Goal: Task Accomplishment & Management: Use online tool/utility

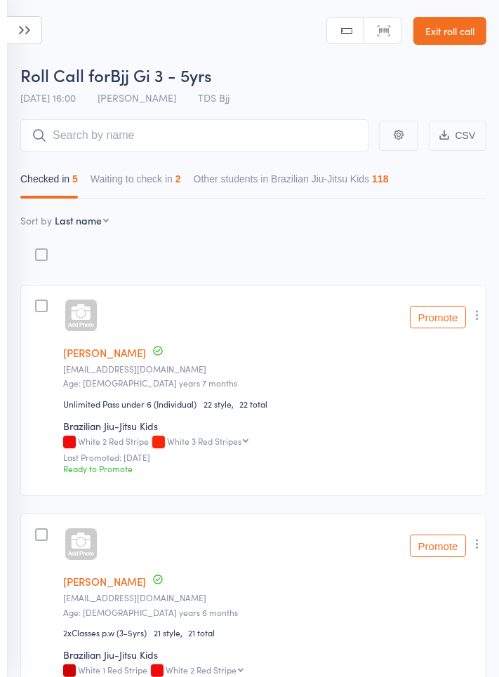
click at [146, 184] on button "Waiting to check in 2" at bounding box center [135, 182] width 90 height 32
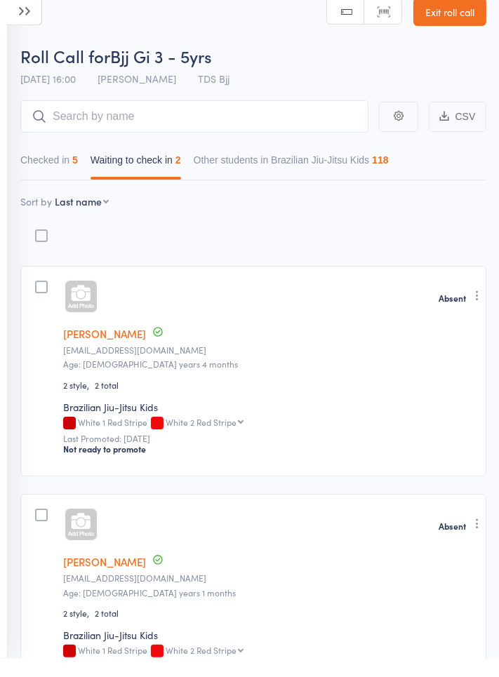
click at [449, 43] on link "Exit roll call" at bounding box center [449, 31] width 73 height 28
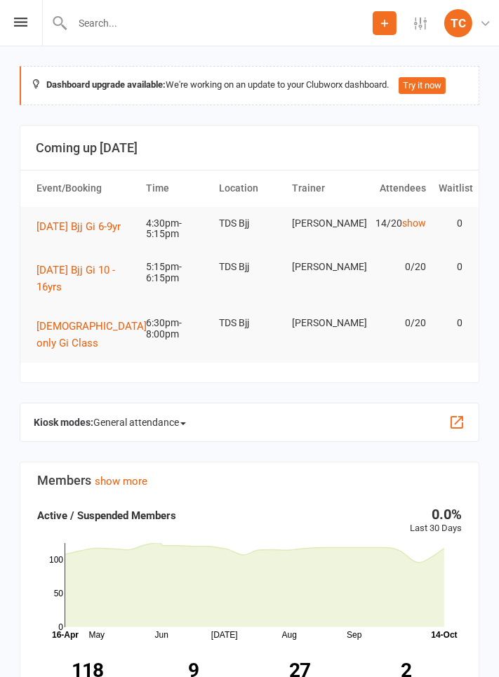
click at [123, 433] on span "General attendance" at bounding box center [139, 422] width 93 height 22
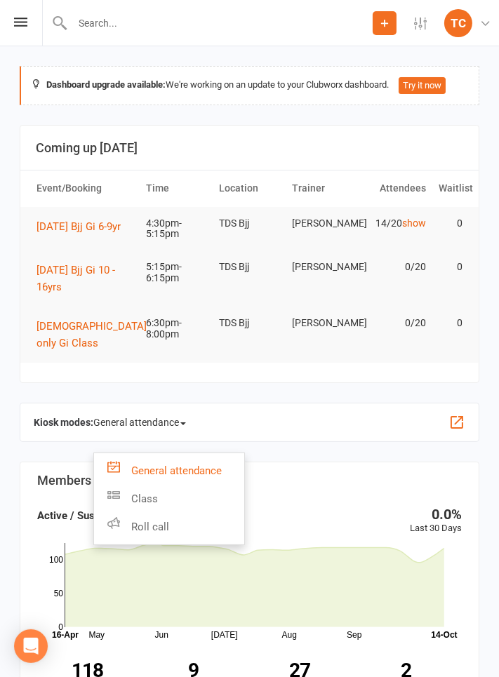
click at [135, 539] on link "Roll call" at bounding box center [169, 527] width 150 height 28
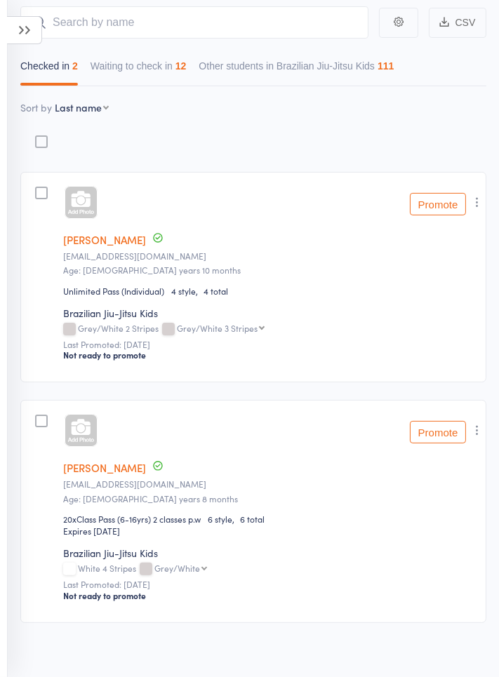
scroll to position [114, 0]
click at [169, 55] on button "Waiting to check in 12" at bounding box center [138, 68] width 96 height 32
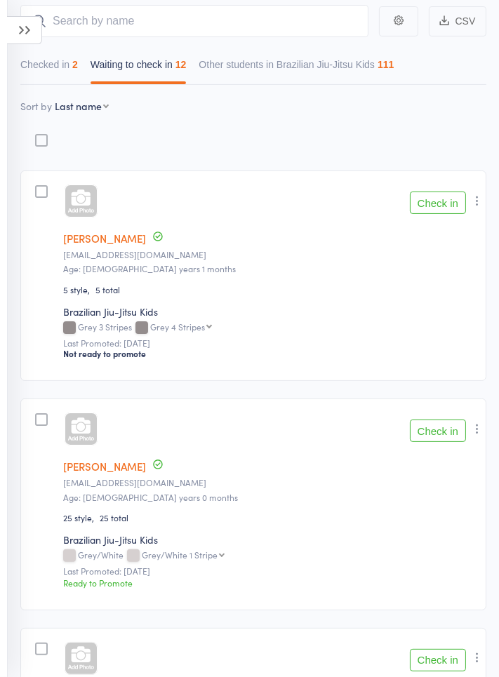
click at [445, 204] on button "Check in" at bounding box center [438, 202] width 56 height 22
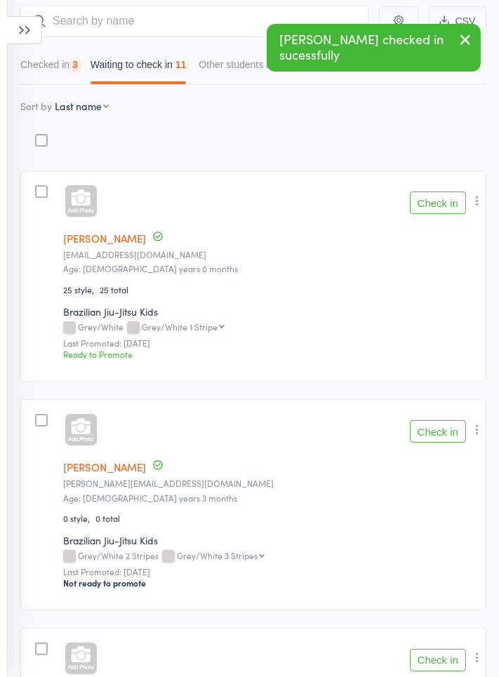
click at [443, 211] on button "Check in" at bounding box center [438, 202] width 56 height 22
click at [438, 212] on button "Check in" at bounding box center [438, 202] width 56 height 22
click at [440, 212] on button "Check in" at bounding box center [438, 202] width 56 height 22
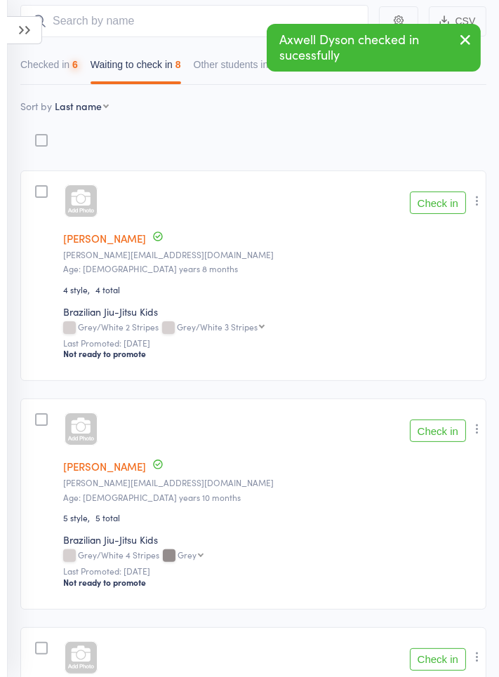
click at [443, 209] on button "Check in" at bounding box center [438, 202] width 56 height 22
click at [443, 212] on button "Check in" at bounding box center [438, 202] width 56 height 22
click at [437, 209] on button "Check in" at bounding box center [438, 202] width 56 height 22
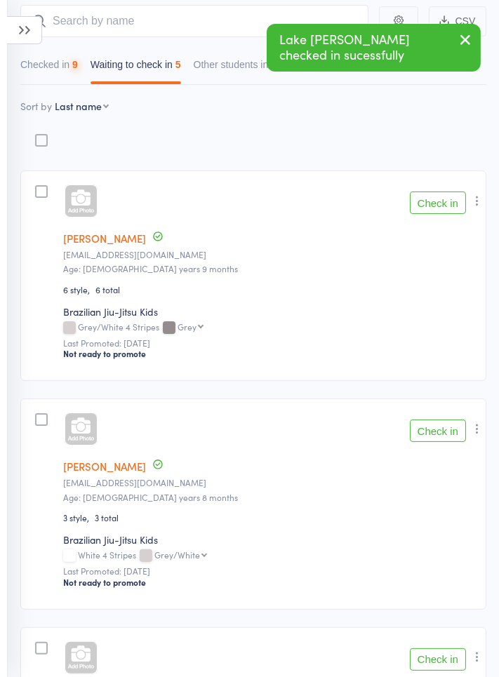
click at [438, 212] on button "Check in" at bounding box center [438, 202] width 56 height 22
click at [438, 209] on button "Check in" at bounding box center [438, 202] width 56 height 22
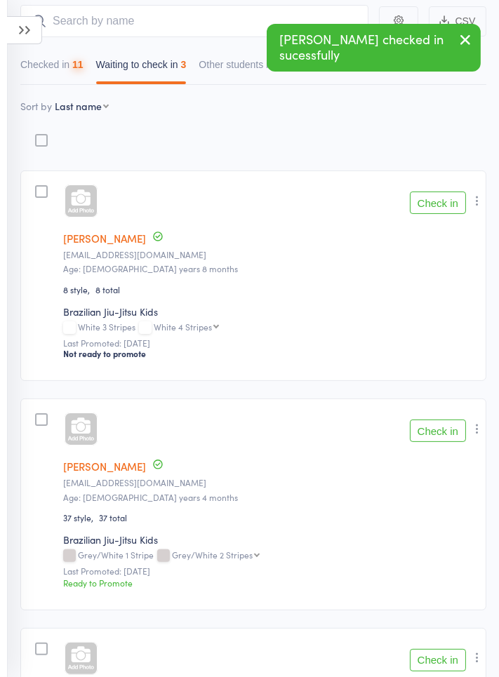
click at [443, 208] on button "Check in" at bounding box center [438, 202] width 56 height 22
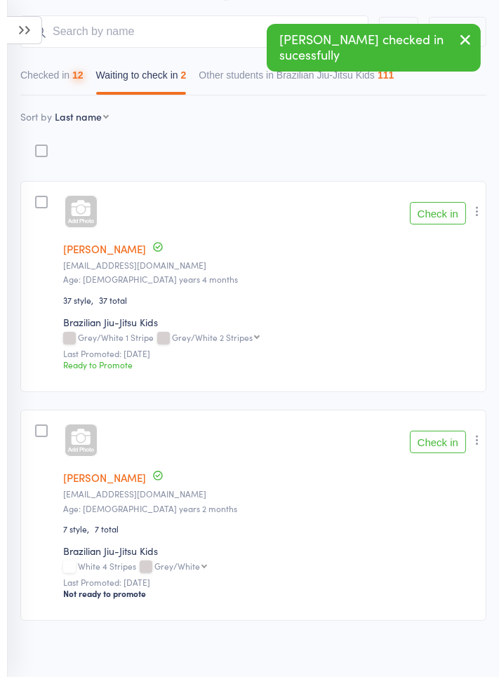
scroll to position [102, 0]
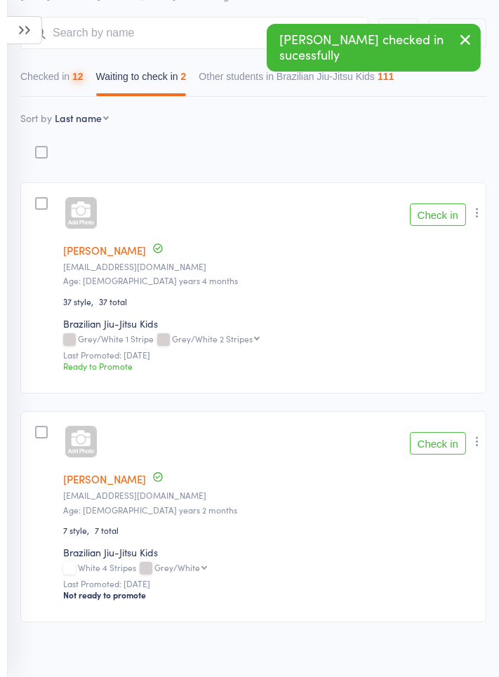
click at [445, 212] on button "Check in" at bounding box center [438, 214] width 56 height 22
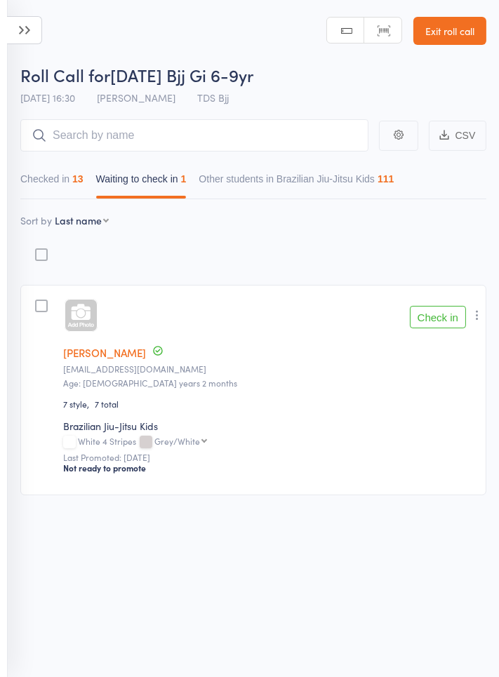
click at [446, 320] on button "Check in" at bounding box center [438, 317] width 56 height 22
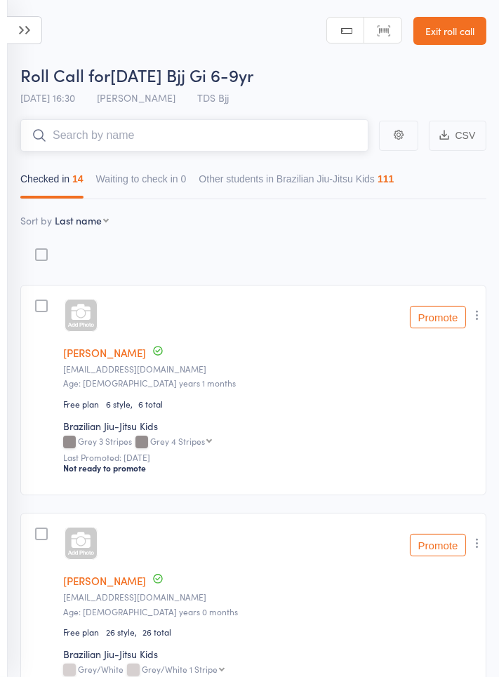
click at [196, 139] on input "search" at bounding box center [194, 135] width 348 height 32
click at [335, 121] on input "search" at bounding box center [194, 135] width 348 height 32
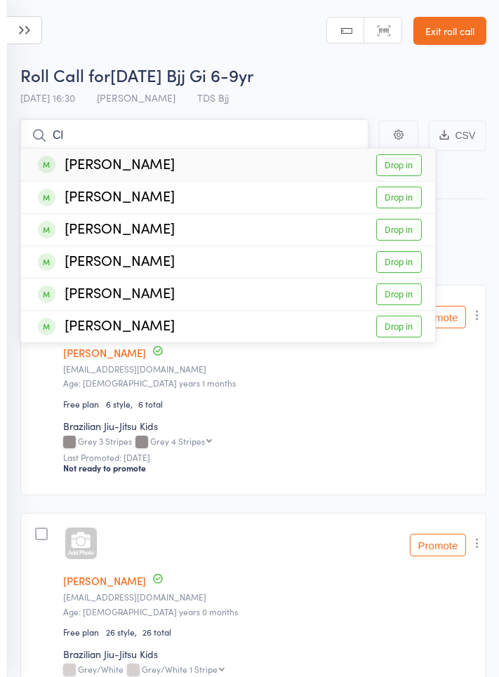
type input "C"
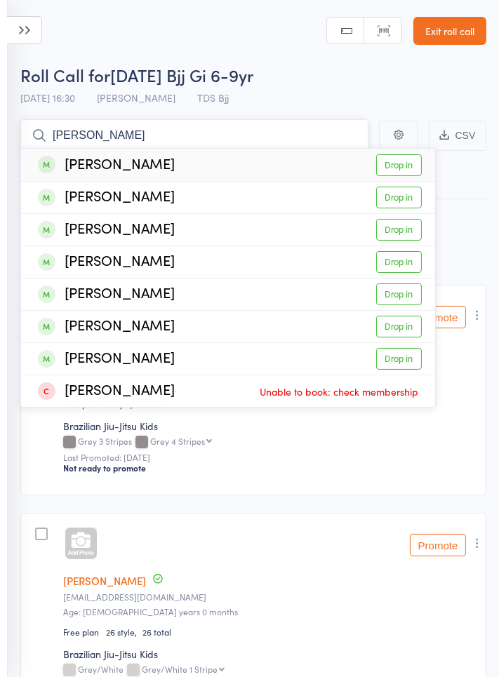
type input "[PERSON_NAME]"
click at [405, 265] on link "Drop in" at bounding box center [399, 262] width 46 height 22
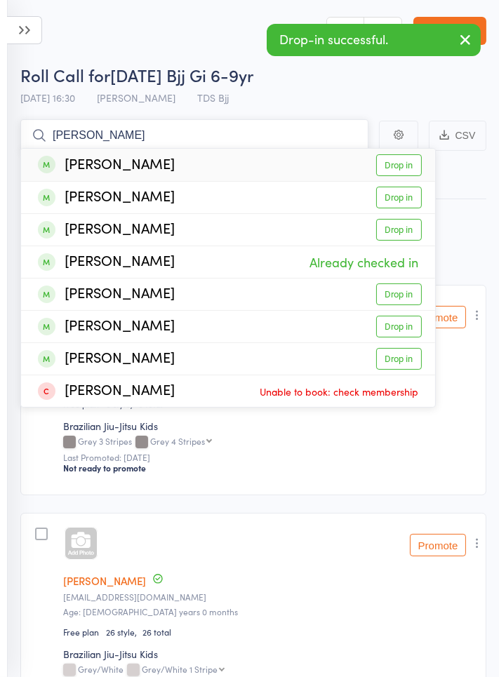
type input "[PERSON_NAME]"
click at [407, 297] on link "Drop in" at bounding box center [399, 294] width 46 height 22
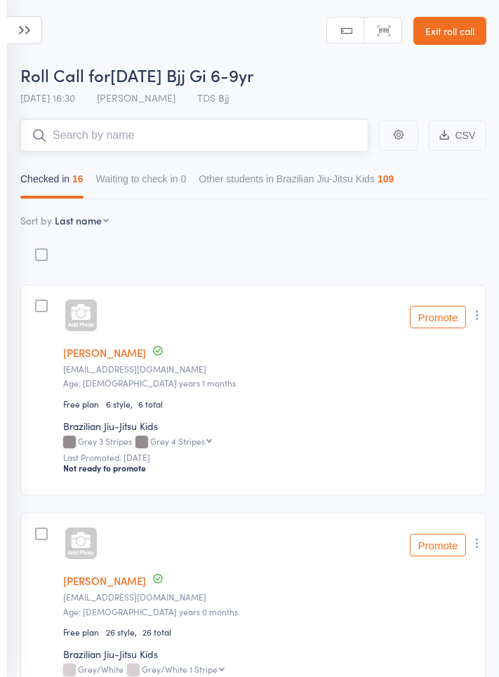
click at [316, 140] on input "search" at bounding box center [194, 135] width 348 height 32
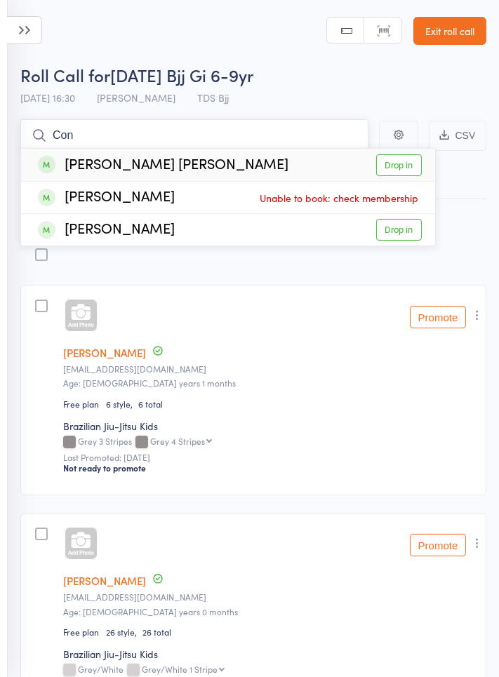
type input "Con"
click at [410, 173] on link "Drop in" at bounding box center [399, 165] width 46 height 22
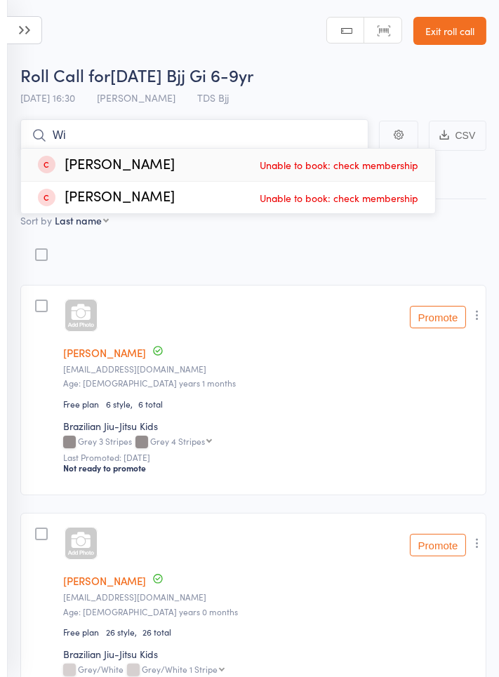
type input "W"
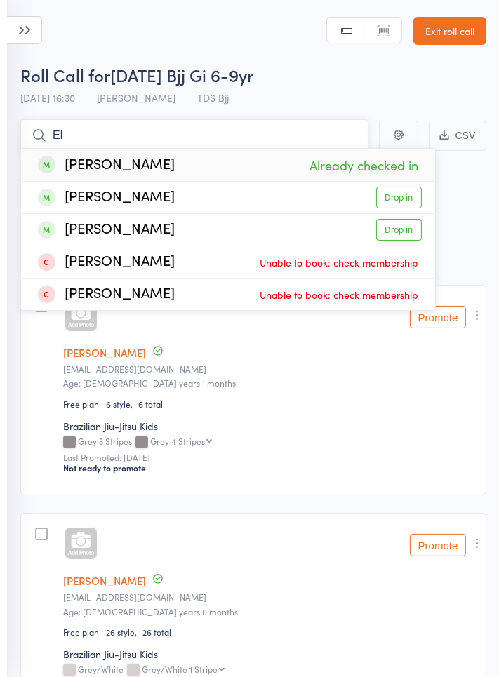
type input "E"
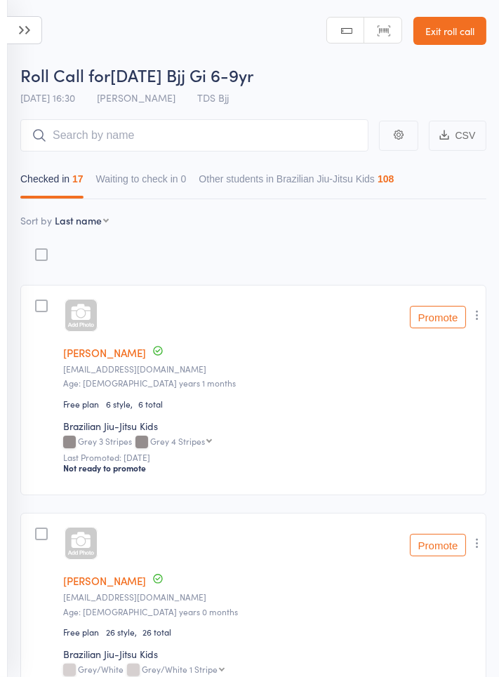
click at [21, 39] on icon at bounding box center [24, 30] width 35 height 28
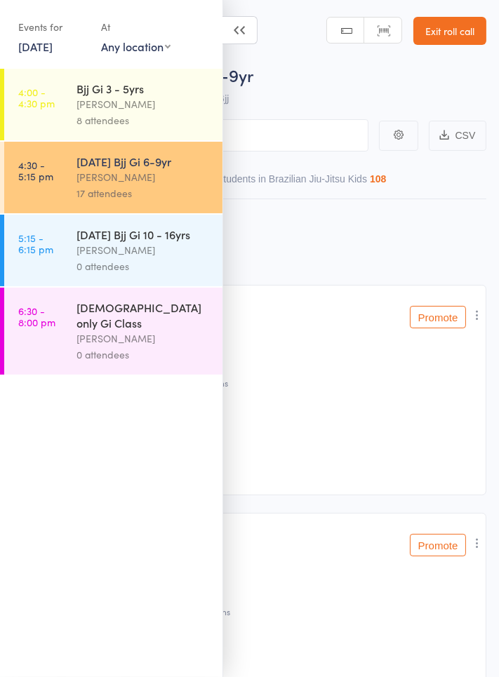
click at [122, 258] on div "0 attendees" at bounding box center [143, 266] width 134 height 16
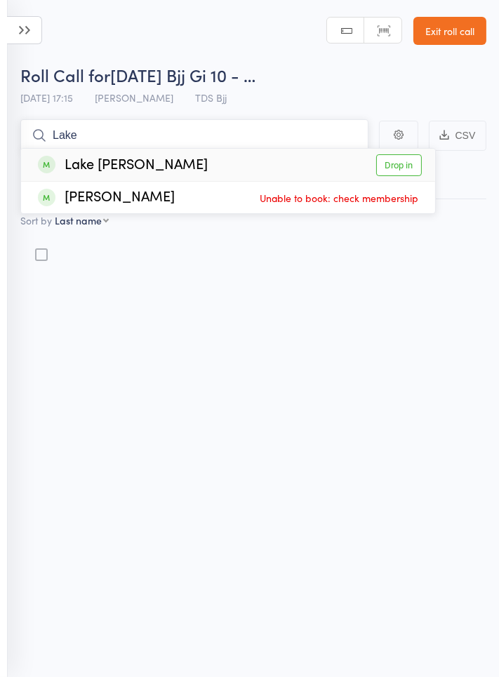
type input "Lake"
click at [405, 166] on link "Drop in" at bounding box center [399, 165] width 46 height 22
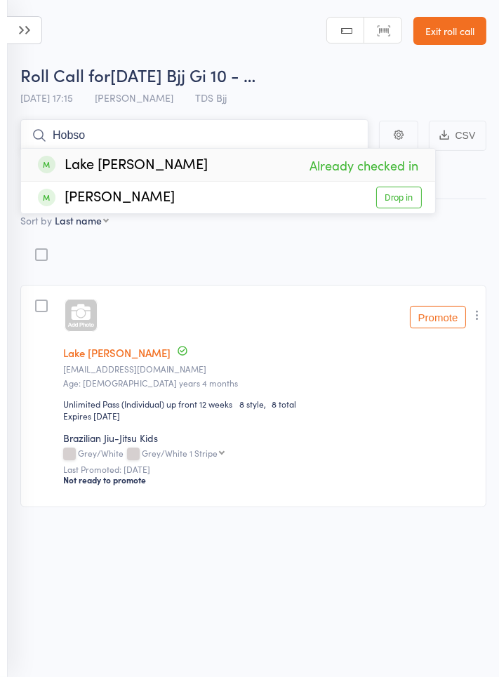
type input "Hobso"
click at [404, 207] on link "Drop in" at bounding box center [399, 198] width 46 height 22
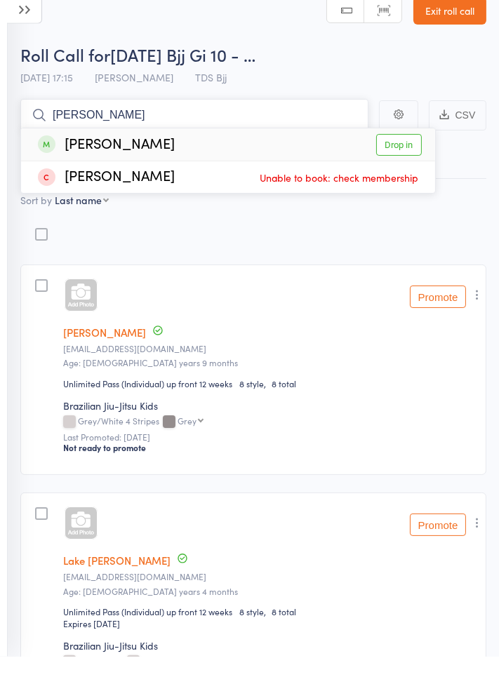
type input "[PERSON_NAME]"
click at [396, 170] on link "Drop in" at bounding box center [399, 165] width 46 height 22
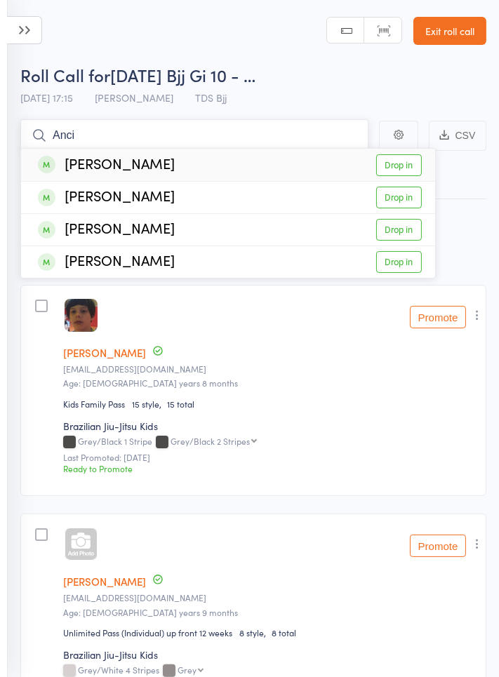
type input "Anci"
click at [405, 204] on link "Drop in" at bounding box center [399, 198] width 46 height 22
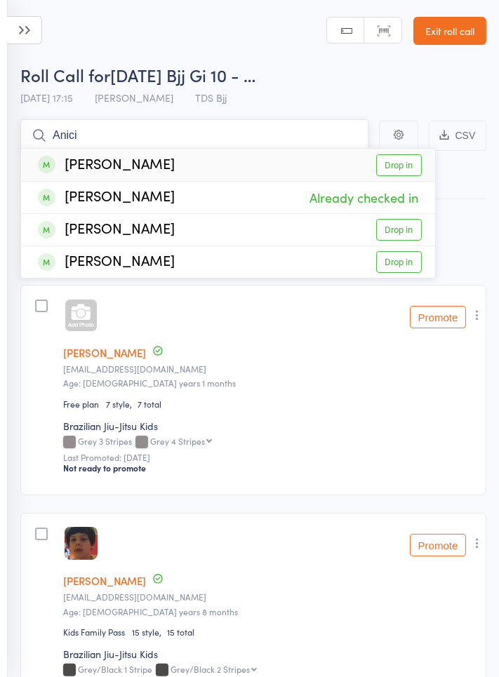
type input "Anici"
click at [409, 269] on link "Drop in" at bounding box center [399, 262] width 46 height 22
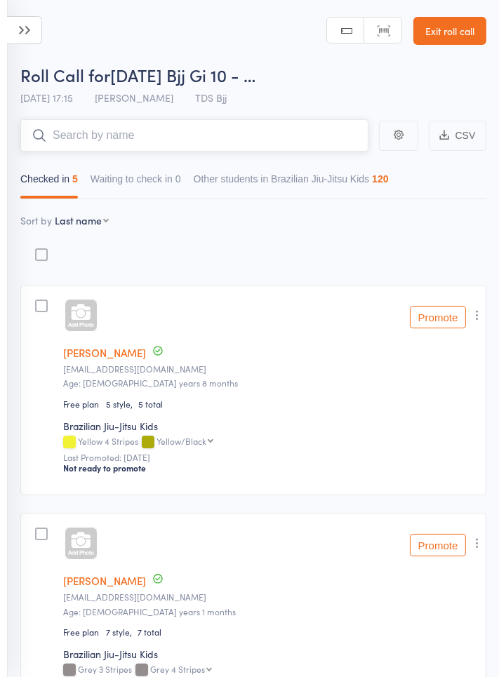
click at [314, 139] on input "search" at bounding box center [194, 135] width 348 height 32
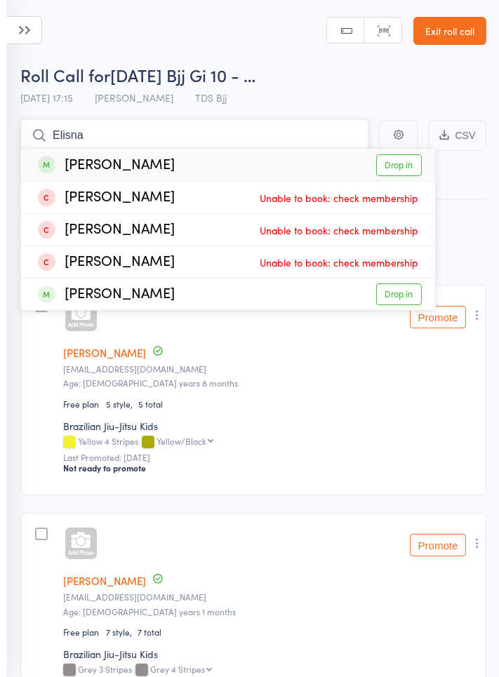
type input "Elisna"
click at [389, 299] on link "Drop in" at bounding box center [399, 294] width 46 height 22
type input "A"
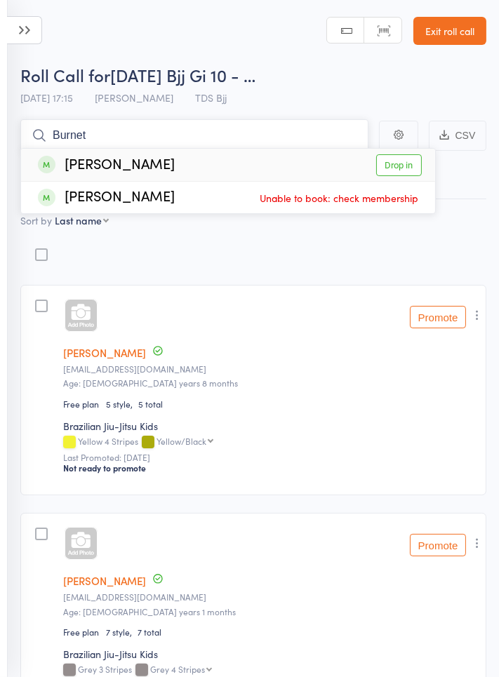
type input "Burnet"
click at [410, 168] on link "Drop in" at bounding box center [399, 165] width 46 height 22
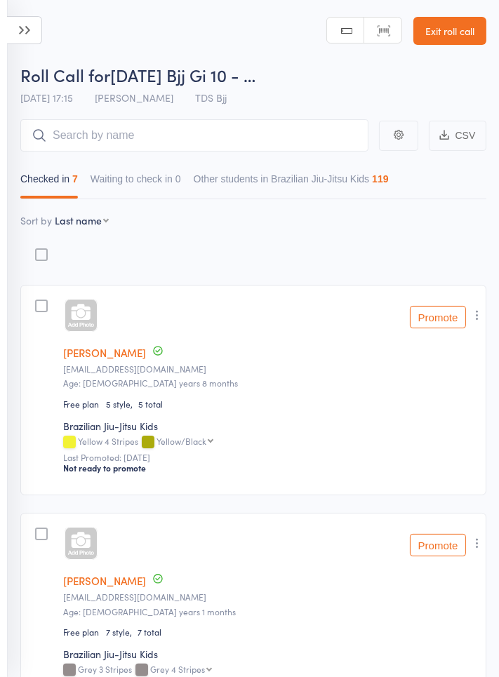
click at [419, 84] on div "Roll Call for [DATE] Bjj Gi 10 - …" at bounding box center [253, 74] width 466 height 23
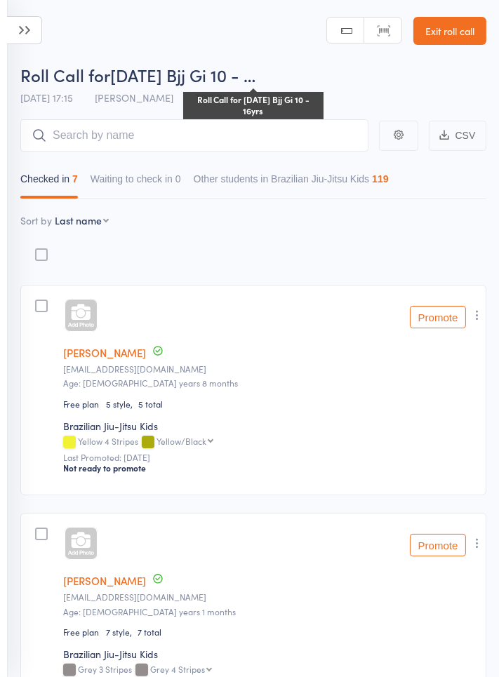
click at [432, 84] on div "Roll Call for [DATE] Bjj Gi 10 - …" at bounding box center [253, 74] width 466 height 23
click at [435, 82] on div "Roll Call for [DATE] Bjj Gi 10 - …" at bounding box center [253, 74] width 466 height 23
click at [298, 140] on input "search" at bounding box center [194, 135] width 348 height 32
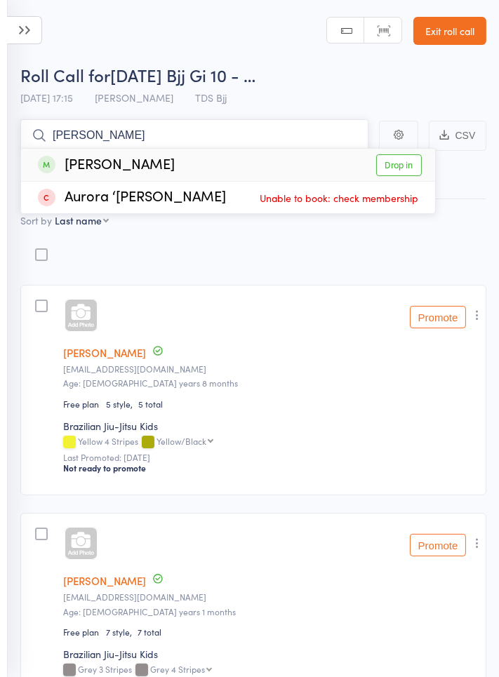
type input "[PERSON_NAME]"
click at [404, 166] on link "Drop in" at bounding box center [399, 165] width 46 height 22
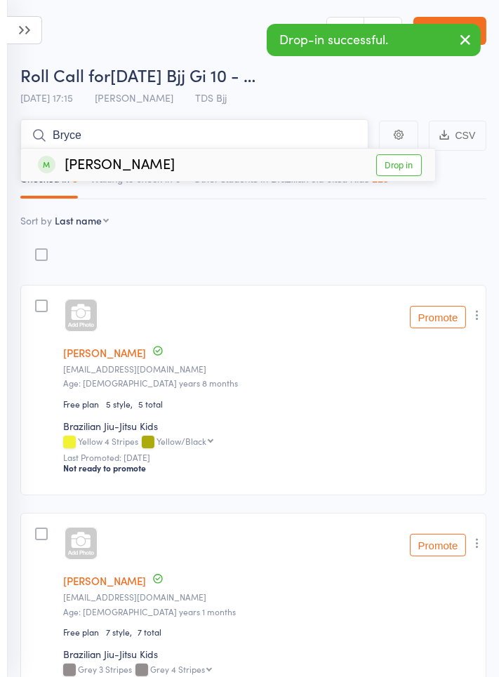
type input "Bryce"
click at [398, 170] on link "Drop in" at bounding box center [399, 165] width 46 height 22
